Goal: Information Seeking & Learning: Find specific page/section

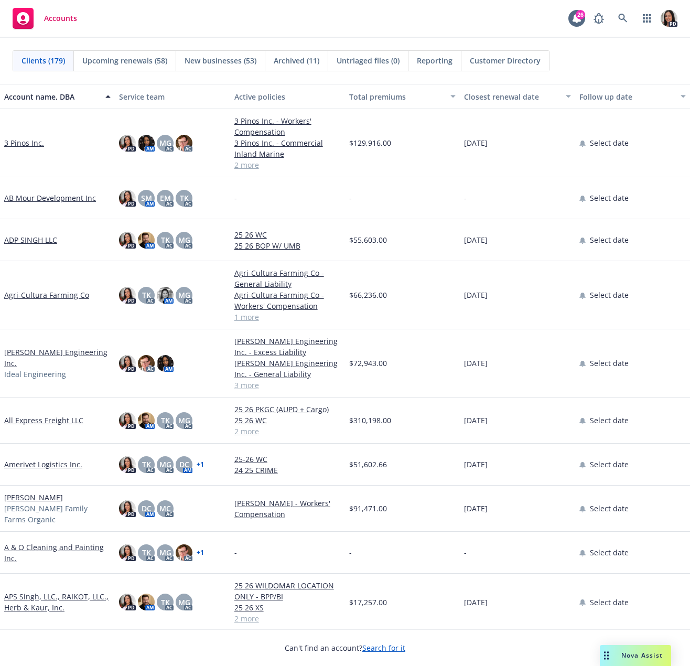
click at [636, 651] on span "Nova Assist" at bounding box center [642, 655] width 41 height 9
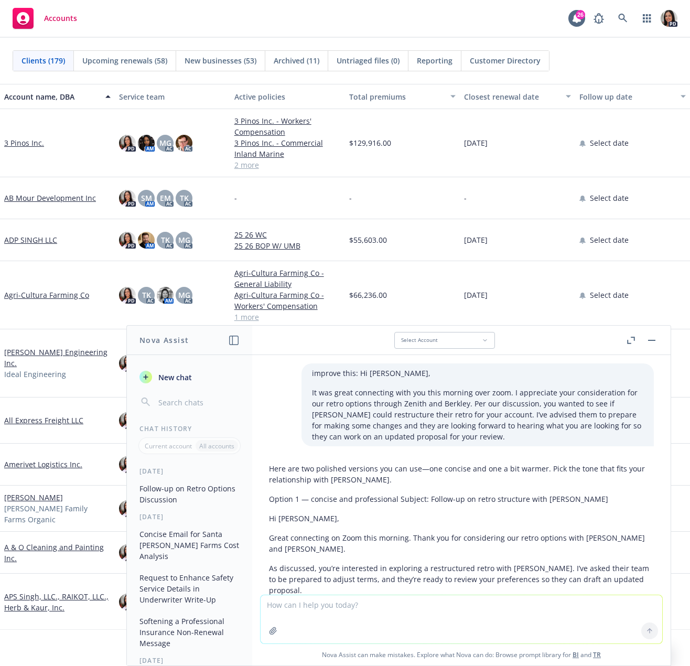
click at [447, 608] on textarea at bounding box center [462, 619] width 402 height 48
paste textarea "Hi [PERSON_NAME], Attached is the revised retro proposal for your review with t…"
type textarea "improve this: Hi [PERSON_NAME], Attached is the revised retro proposal for your…"
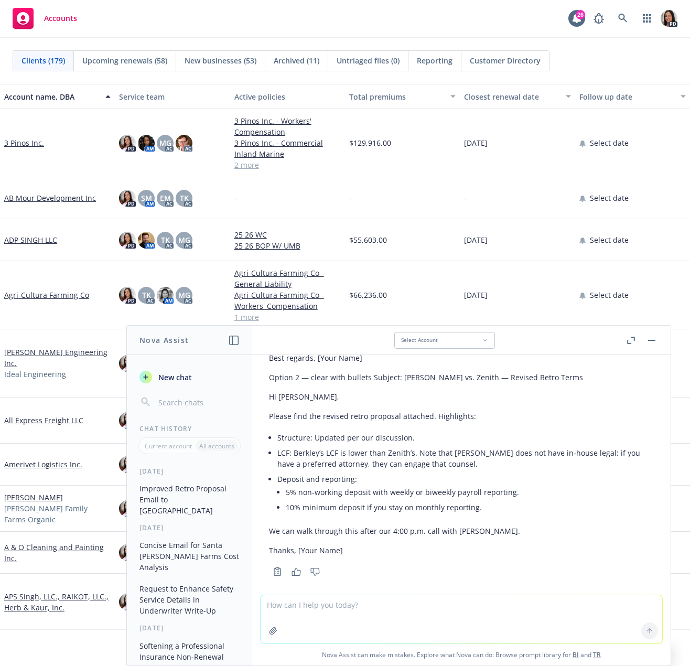
scroll to position [798, 0]
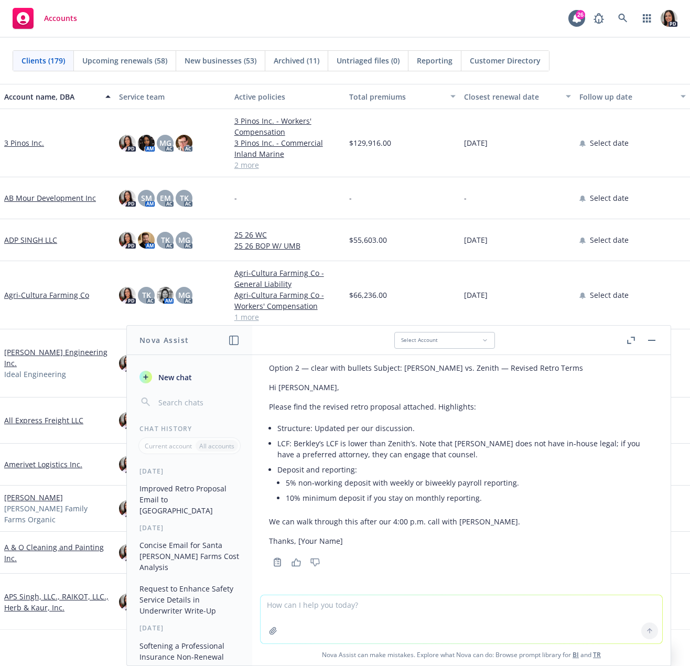
click at [408, 531] on div "Here are two polished versions—one concise and one with bullets. Use whichever …" at bounding box center [461, 356] width 385 height 389
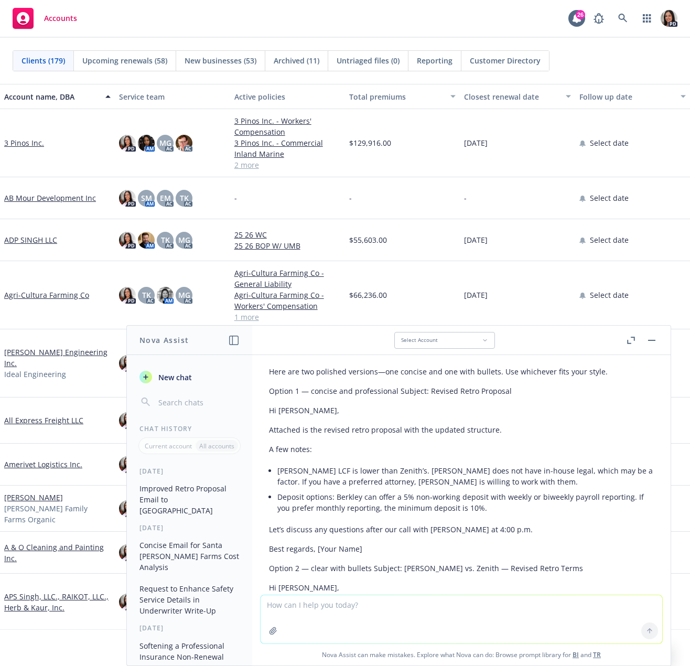
scroll to position [588, 0]
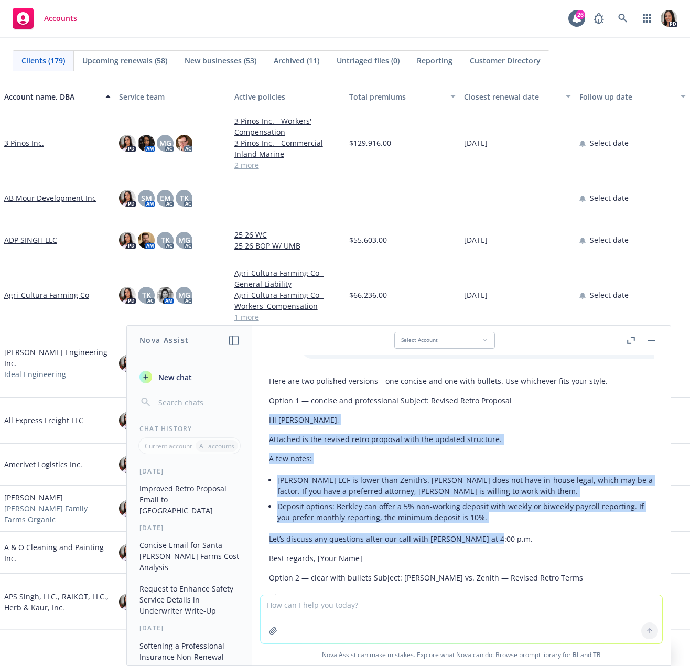
drag, startPoint x: 268, startPoint y: 420, endPoint x: 510, endPoint y: 543, distance: 271.4
click at [510, 543] on div "Here are two polished versions—one concise and one with bullets. Use whichever …" at bounding box center [462, 575] width 402 height 408
copy div "Hi [PERSON_NAME], Attached is the revised retro proposal with the updated struc…"
click at [420, 607] on textarea at bounding box center [462, 619] width 402 height 48
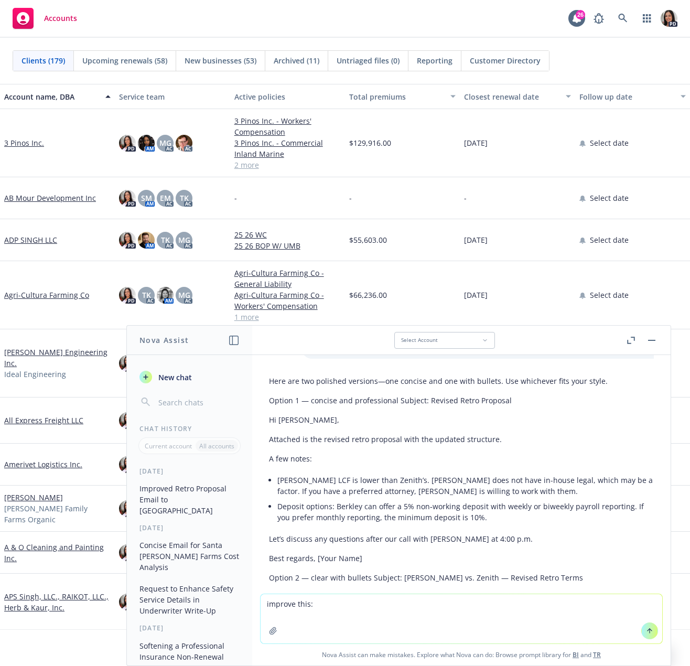
paste textarea "Hi Team, Zenith would like to schedule a meeting with you to conduct a formal r…"
type textarea "improve this: Hi Team, Zenith would like to schedule a meeting with you to cond…"
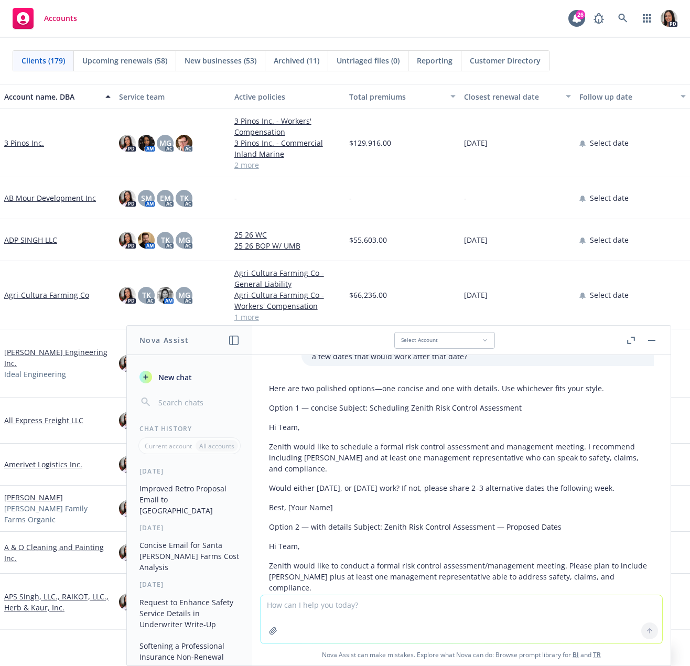
scroll to position [1115, 0]
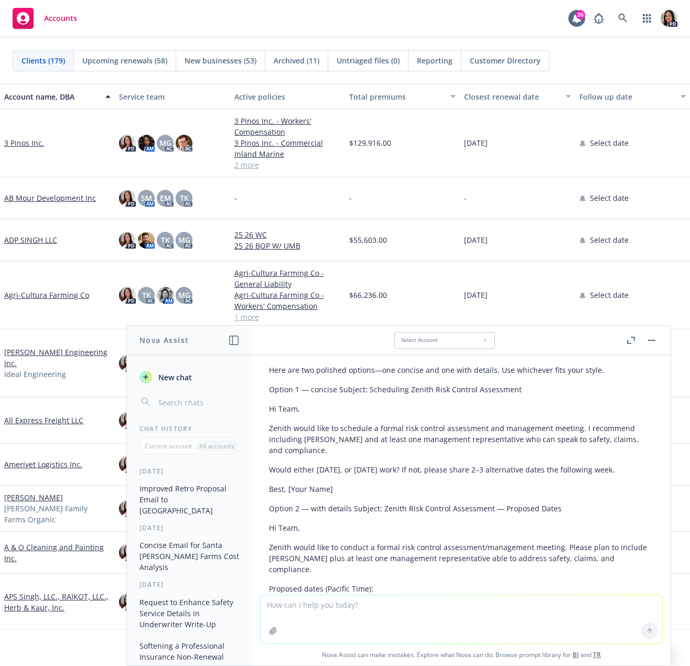
drag, startPoint x: 402, startPoint y: 482, endPoint x: 257, endPoint y: 413, distance: 160.7
click at [257, 413] on div "improve this: Hi [PERSON_NAME], It was great connecting with you this morning o…" at bounding box center [461, 475] width 419 height 240
copy div "Hi Team, Zenith would like to schedule a formal risk control assessment and man…"
click at [652, 339] on button "button" at bounding box center [652, 340] width 13 height 13
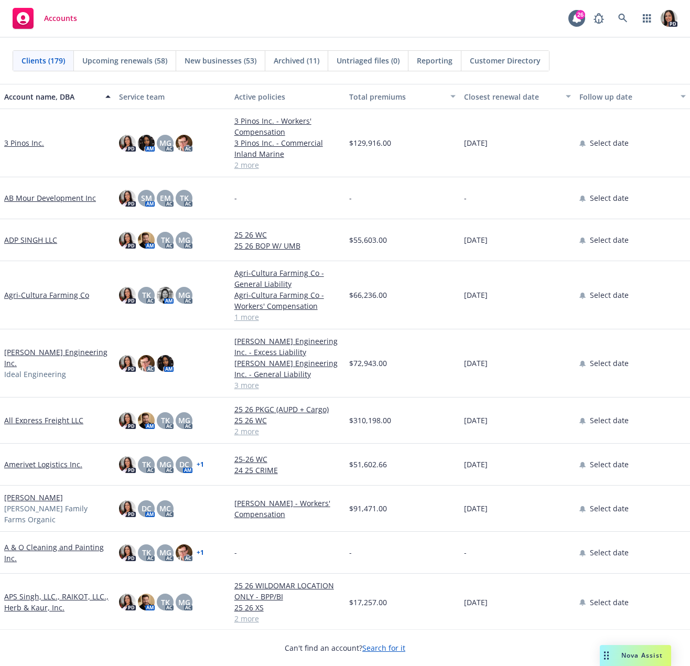
click at [190, 28] on div "Accounts 26 PD" at bounding box center [345, 19] width 690 height 38
click at [627, 17] on icon at bounding box center [622, 18] width 9 height 9
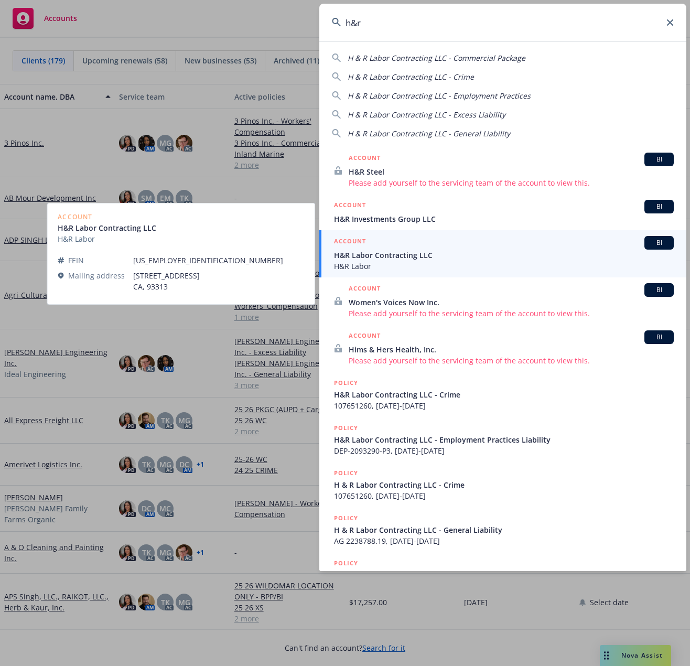
type input "h&r"
click at [400, 263] on span "H&R Labor" at bounding box center [504, 266] width 340 height 11
